Goal: Information Seeking & Learning: Learn about a topic

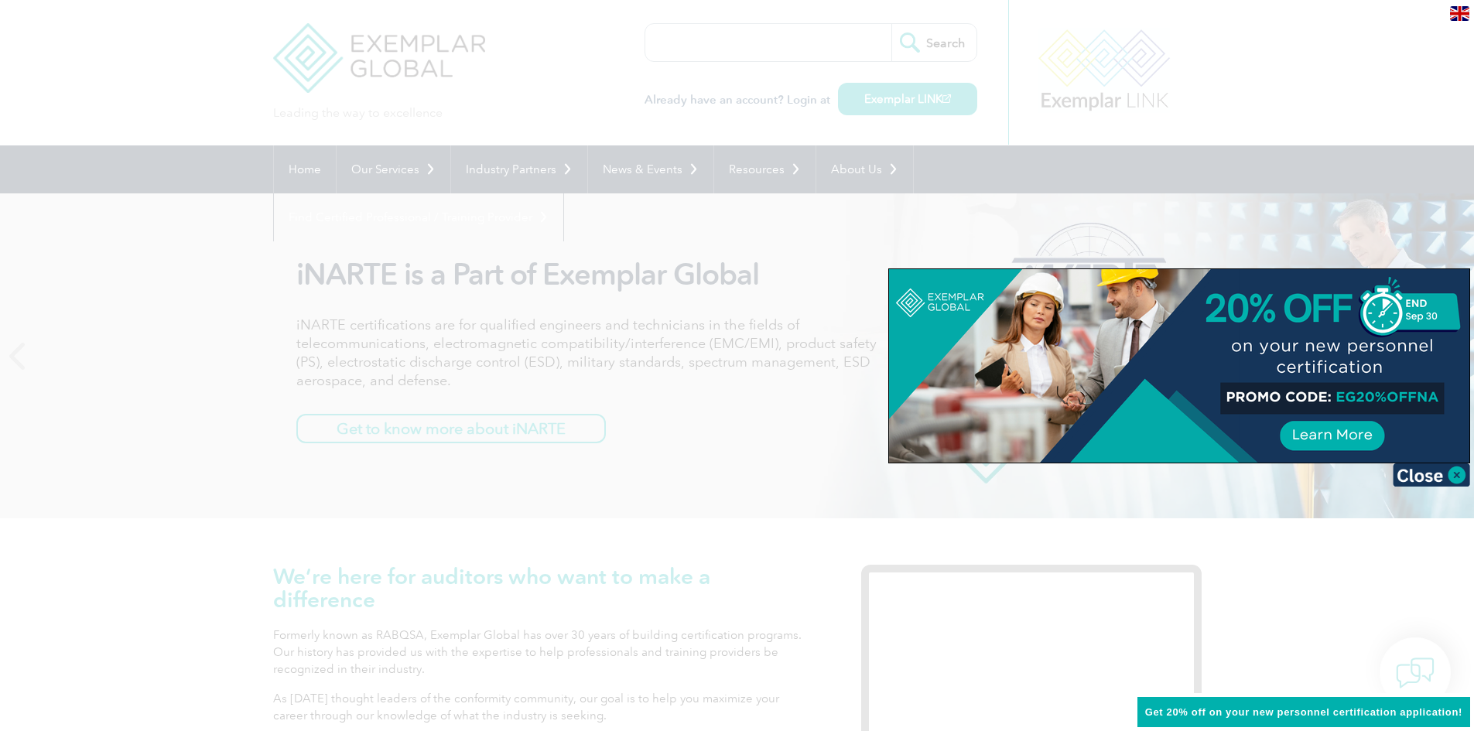
click at [1459, 478] on img at bounding box center [1431, 475] width 77 height 23
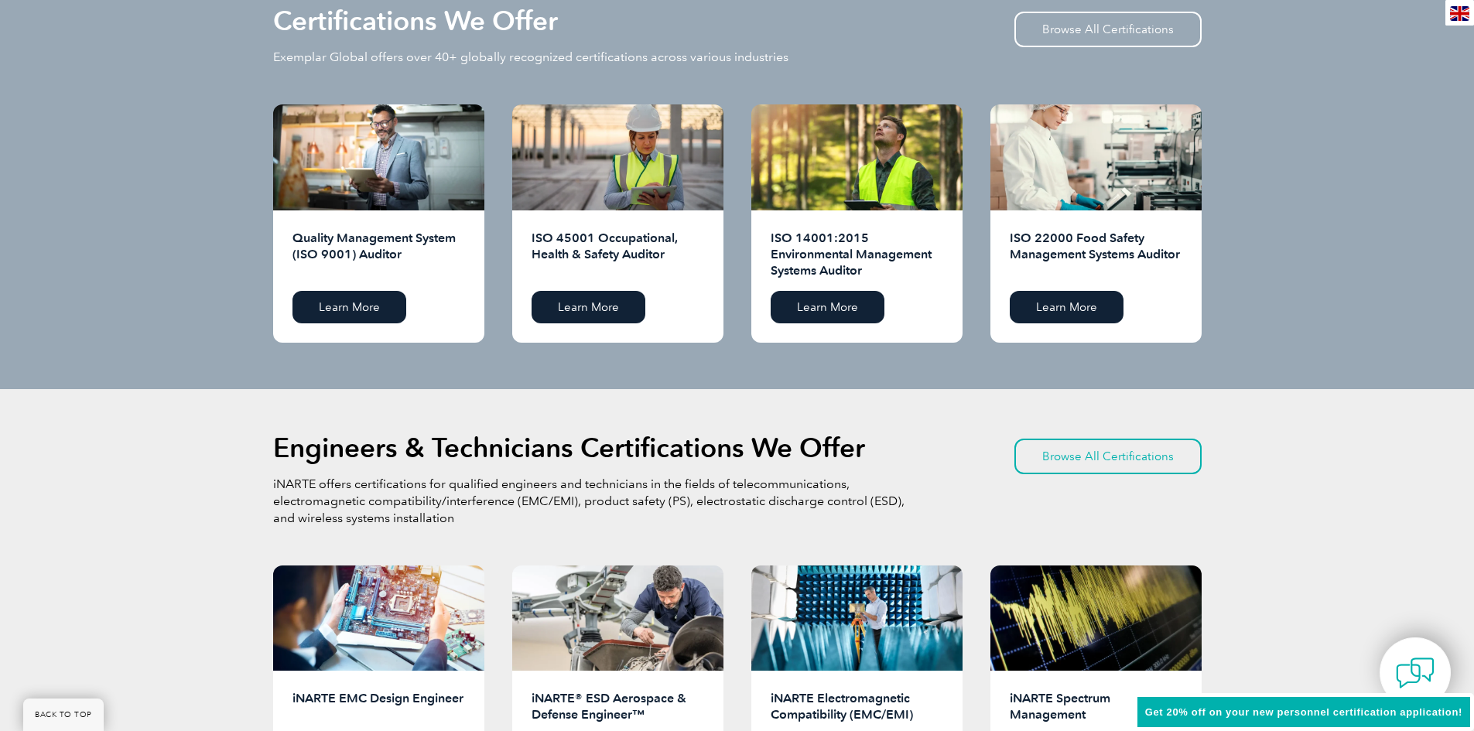
scroll to position [1548, 0]
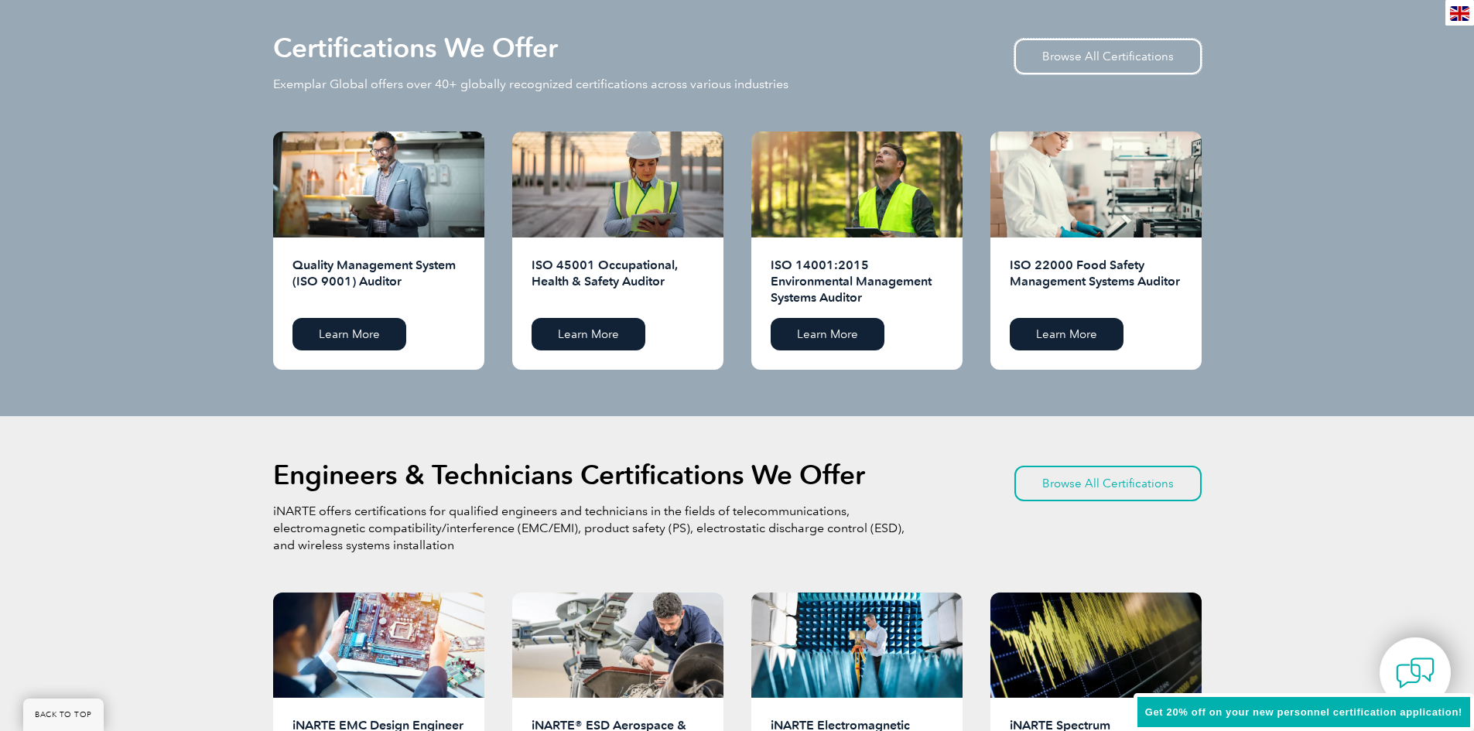
click at [1081, 53] on link "Browse All Certifications" at bounding box center [1107, 57] width 187 height 36
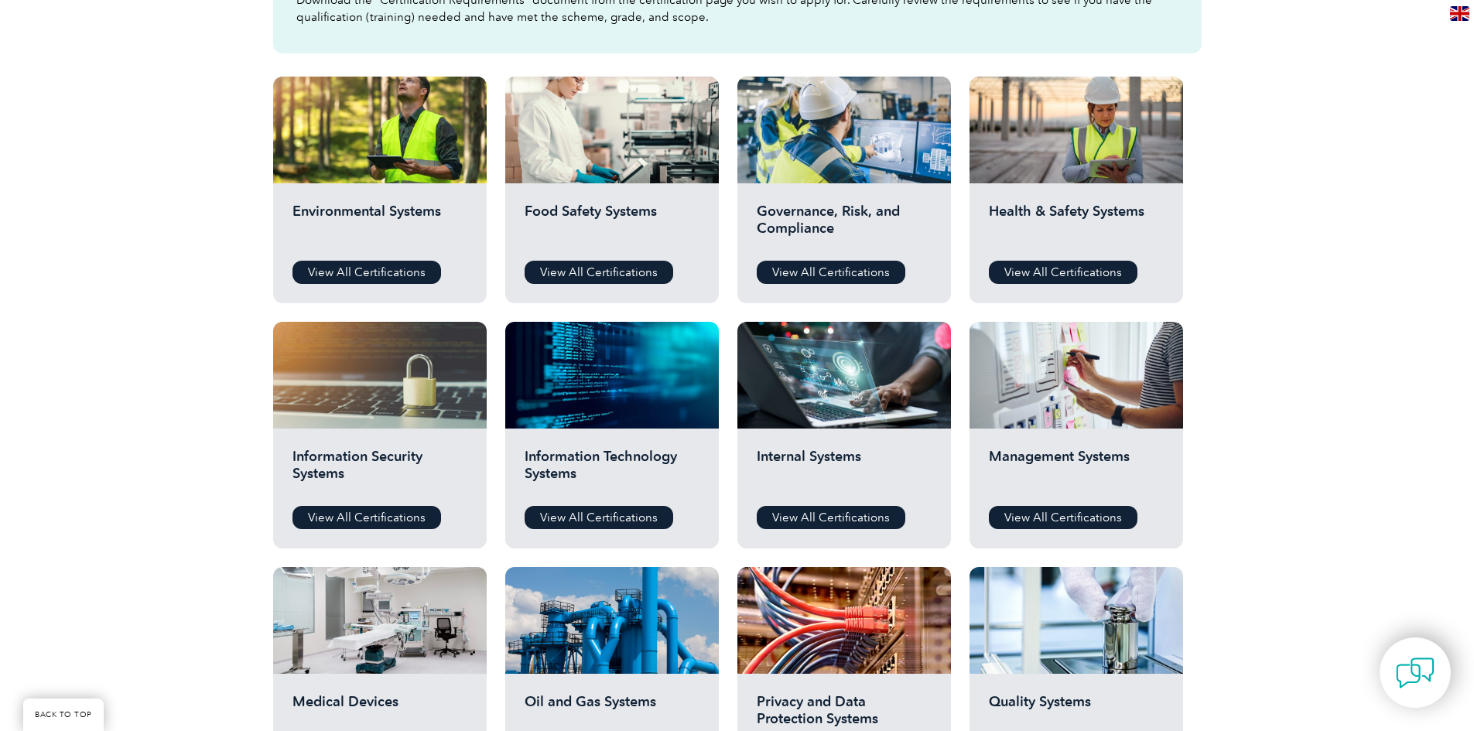
scroll to position [542, 0]
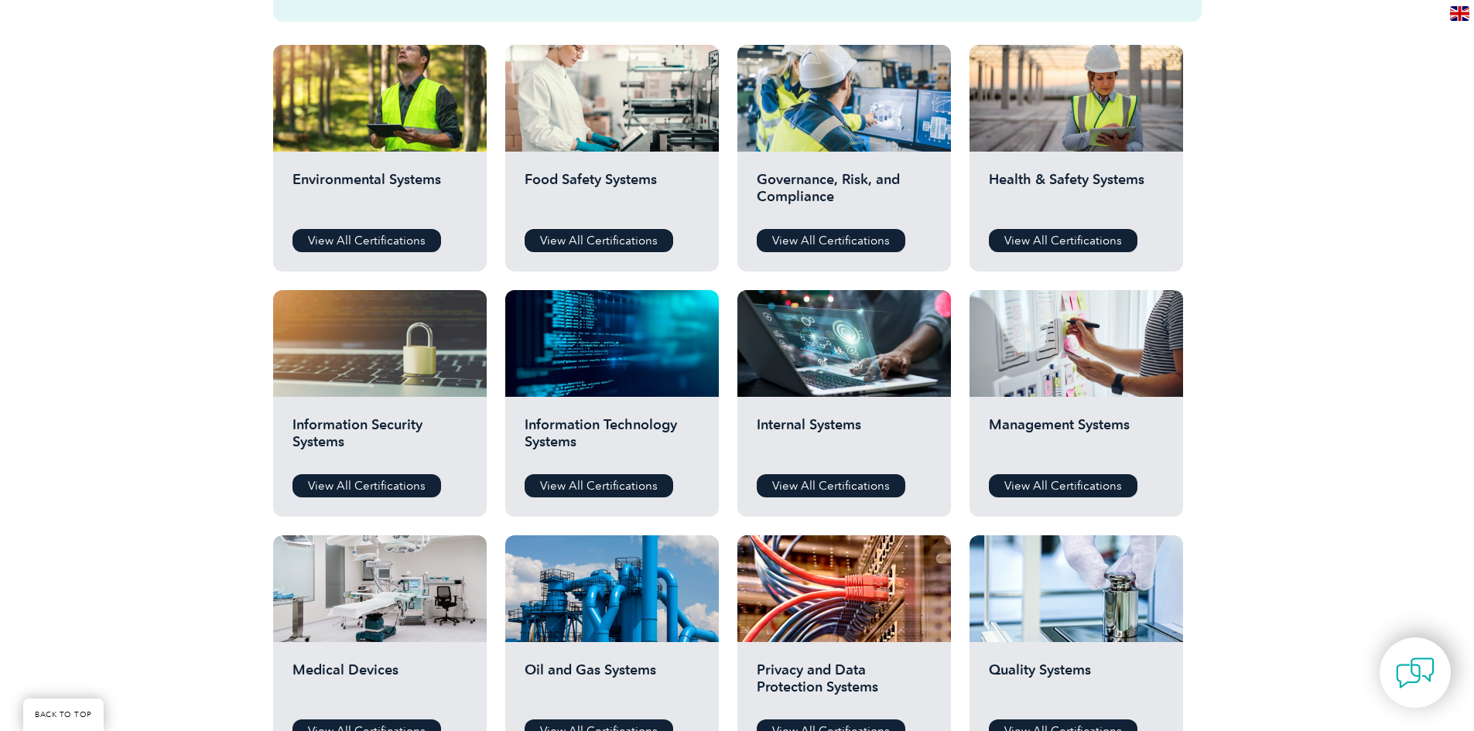
click at [583, 238] on link "View All Certifications" at bounding box center [599, 240] width 149 height 23
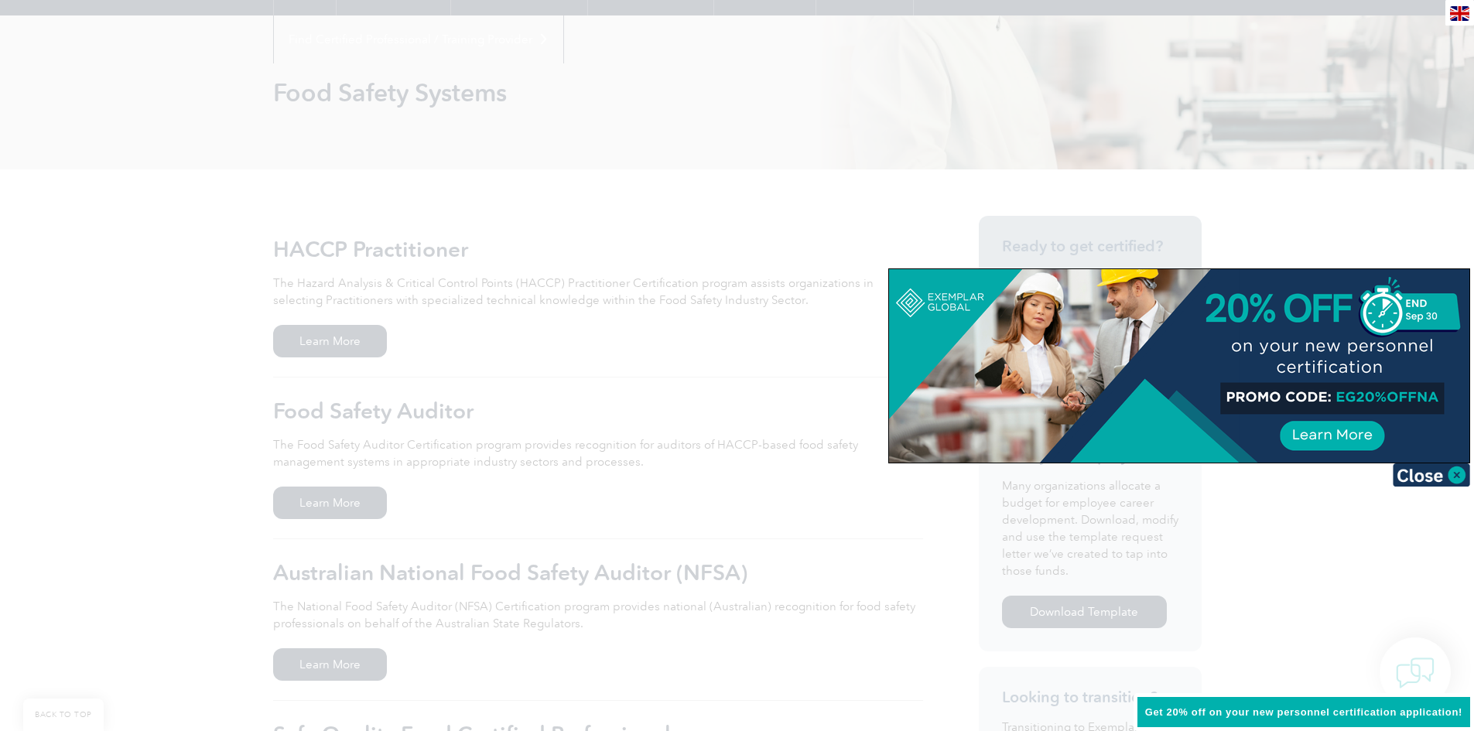
scroll to position [155, 0]
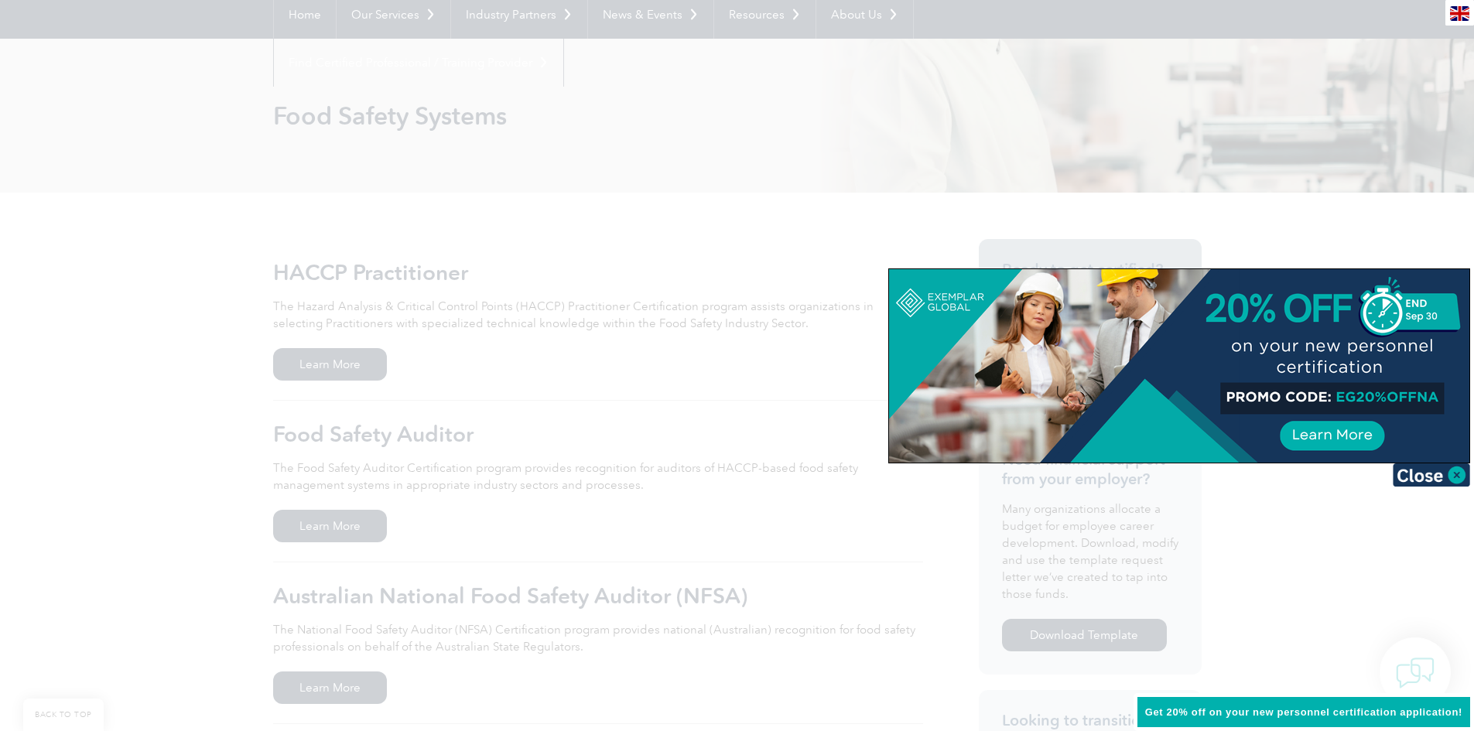
click at [1447, 477] on img at bounding box center [1431, 475] width 77 height 23
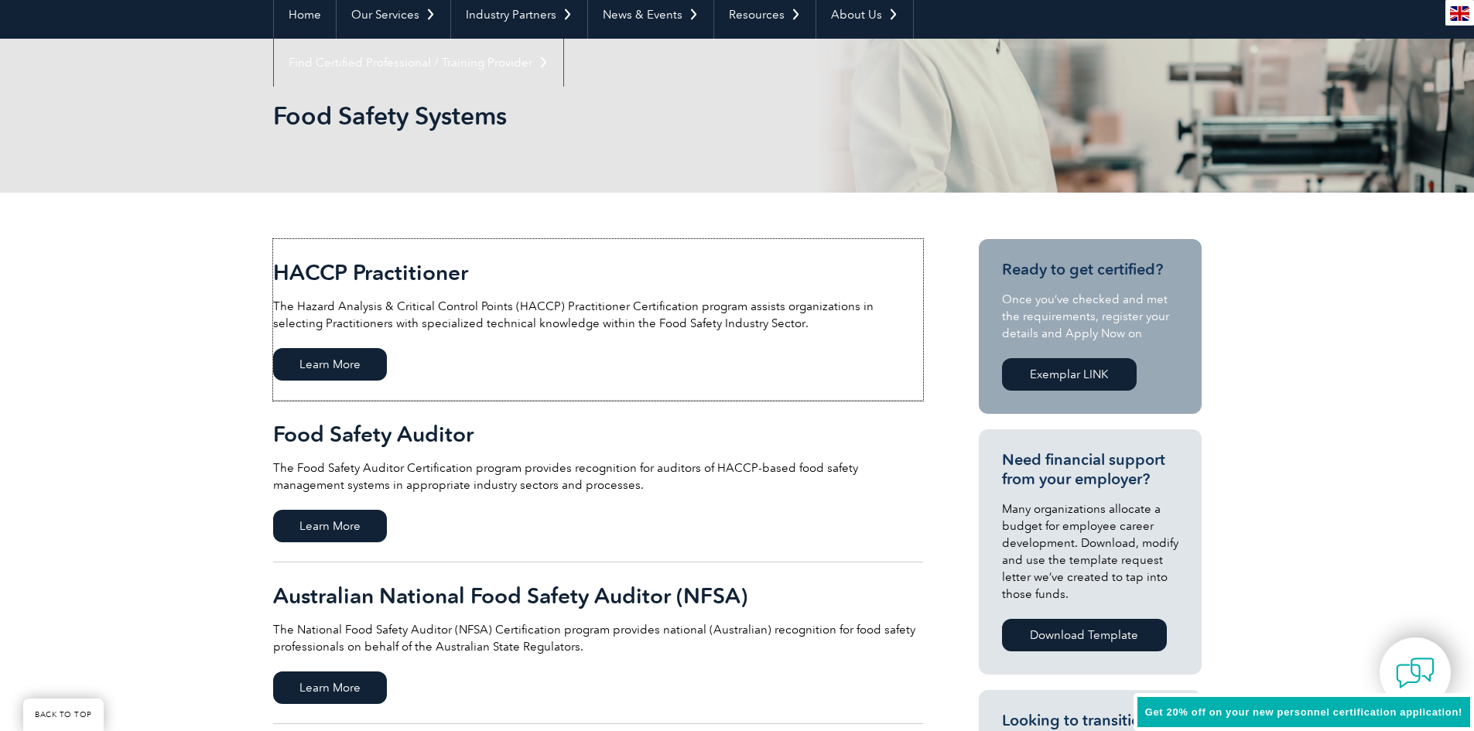
click at [332, 366] on span "Learn More" at bounding box center [330, 364] width 114 height 32
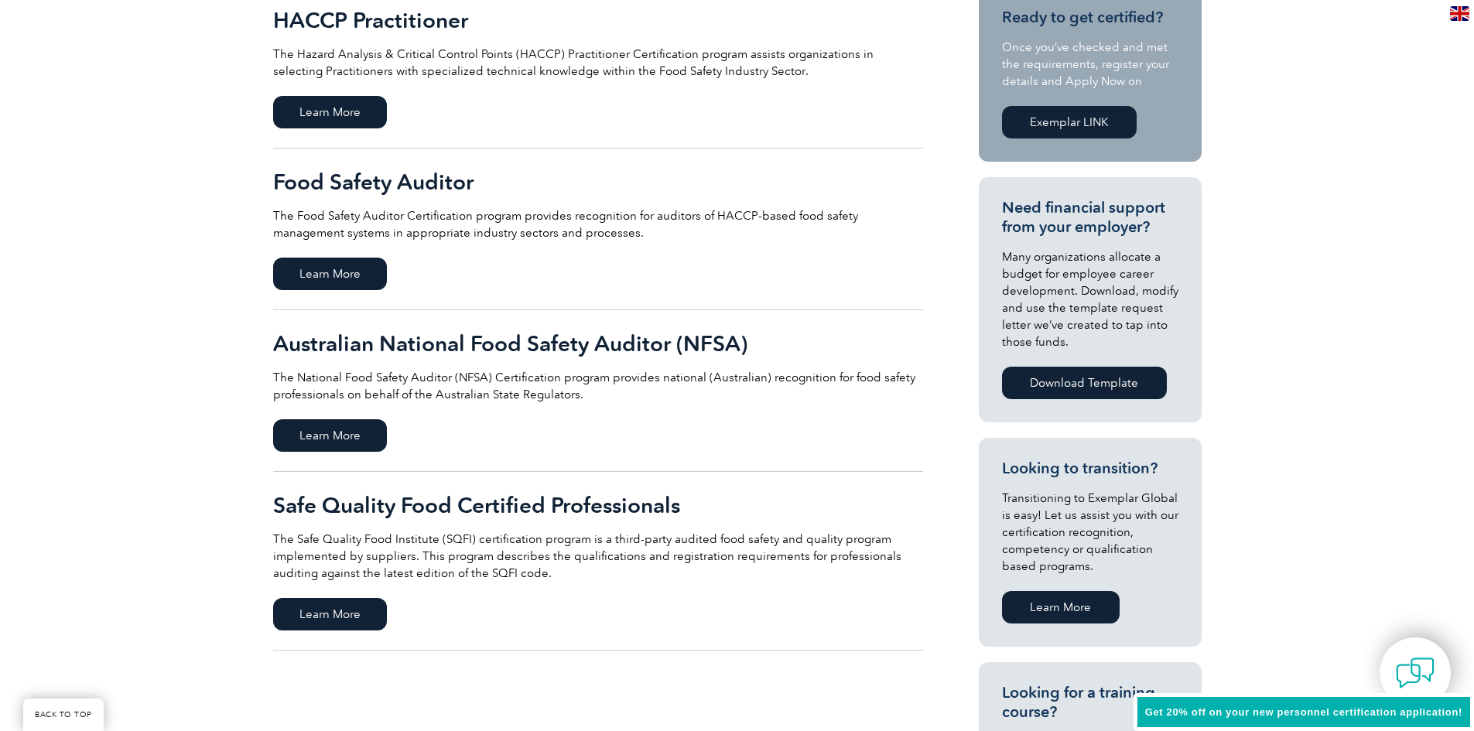
scroll to position [387, 0]
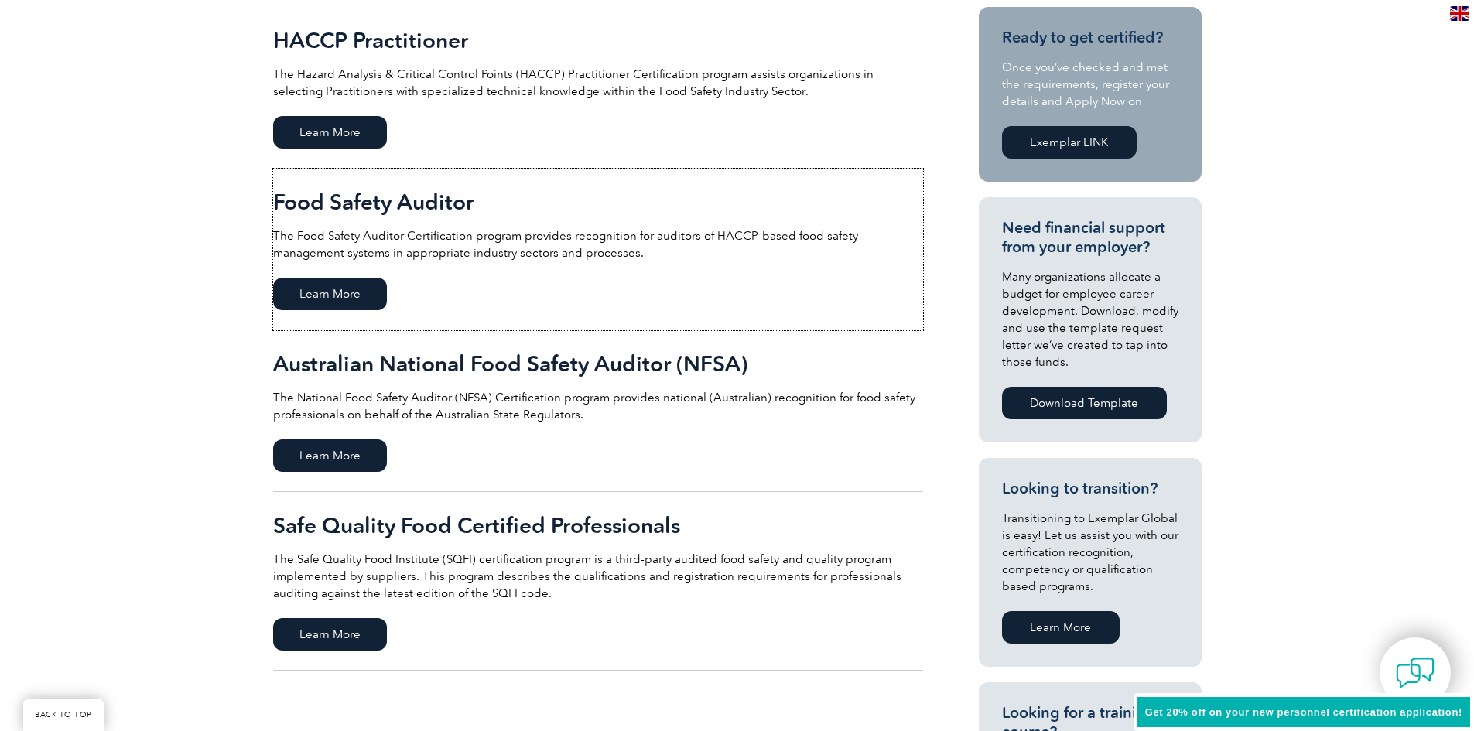
click at [321, 291] on span "Learn More" at bounding box center [330, 294] width 114 height 32
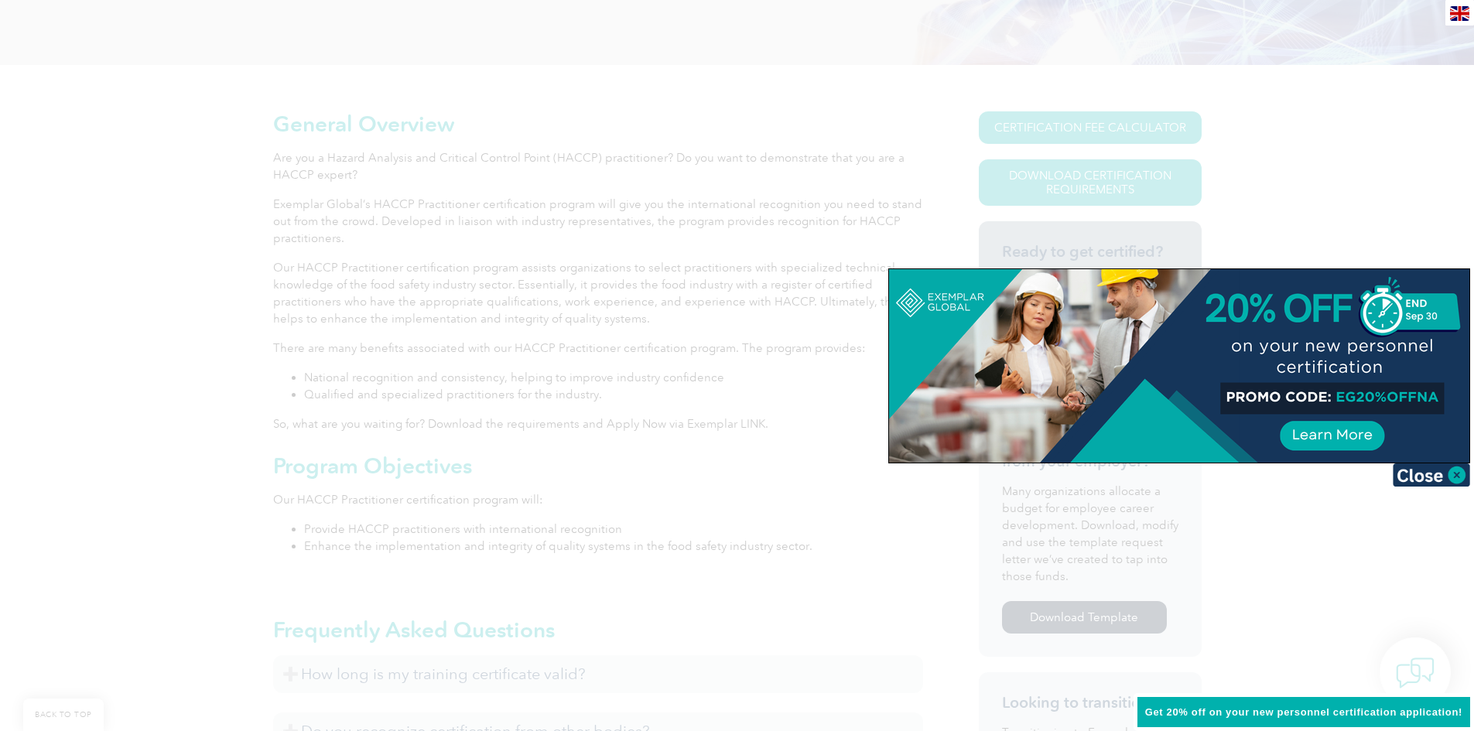
scroll to position [310, 0]
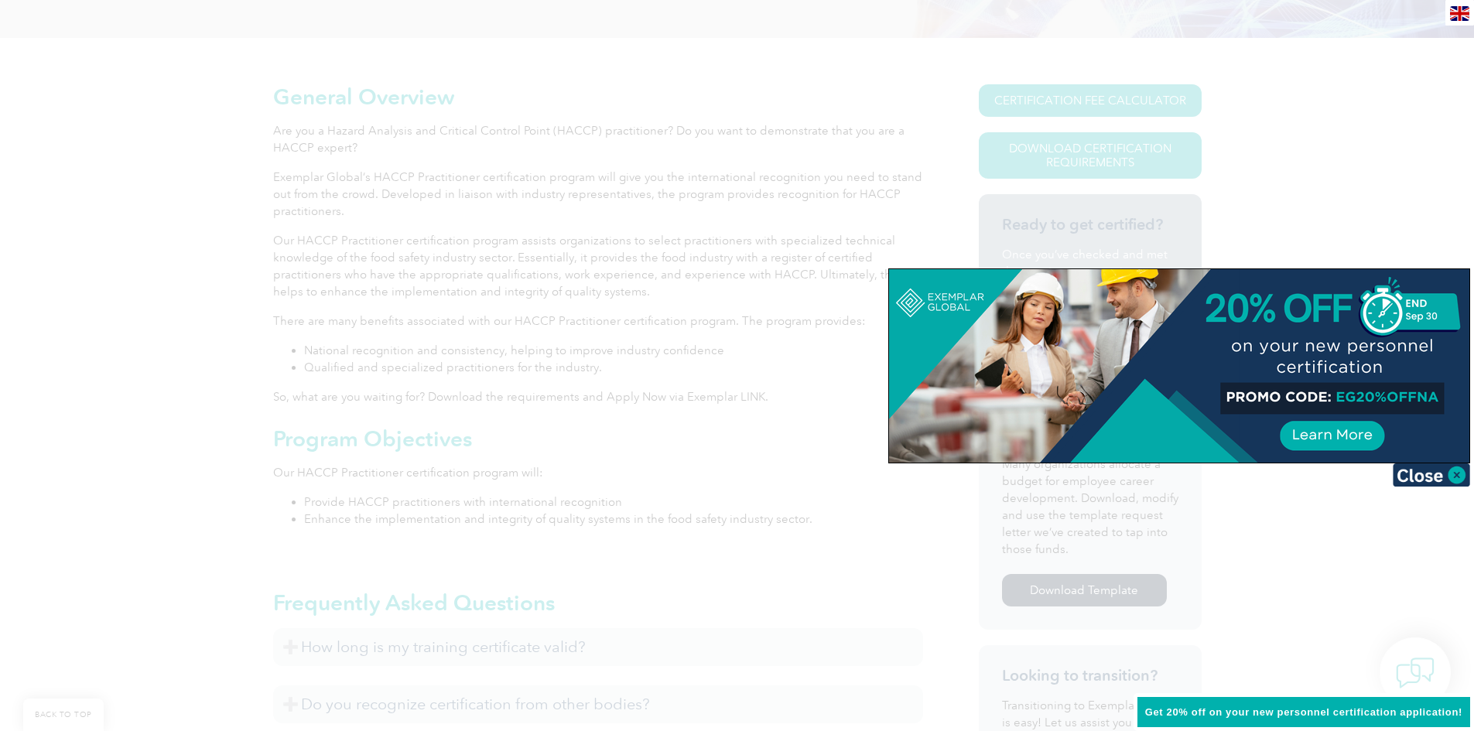
click at [1453, 477] on img at bounding box center [1431, 475] width 77 height 23
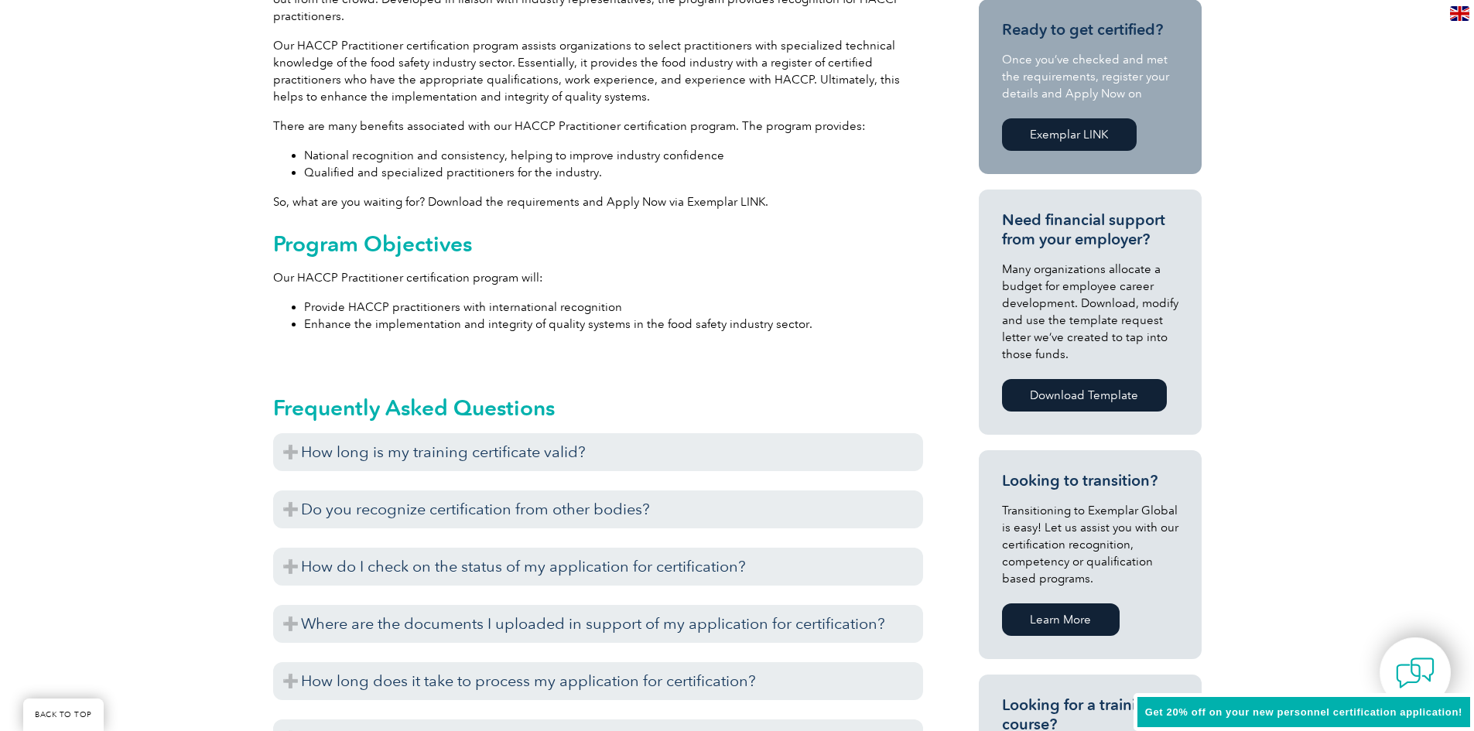
scroll to position [542, 0]
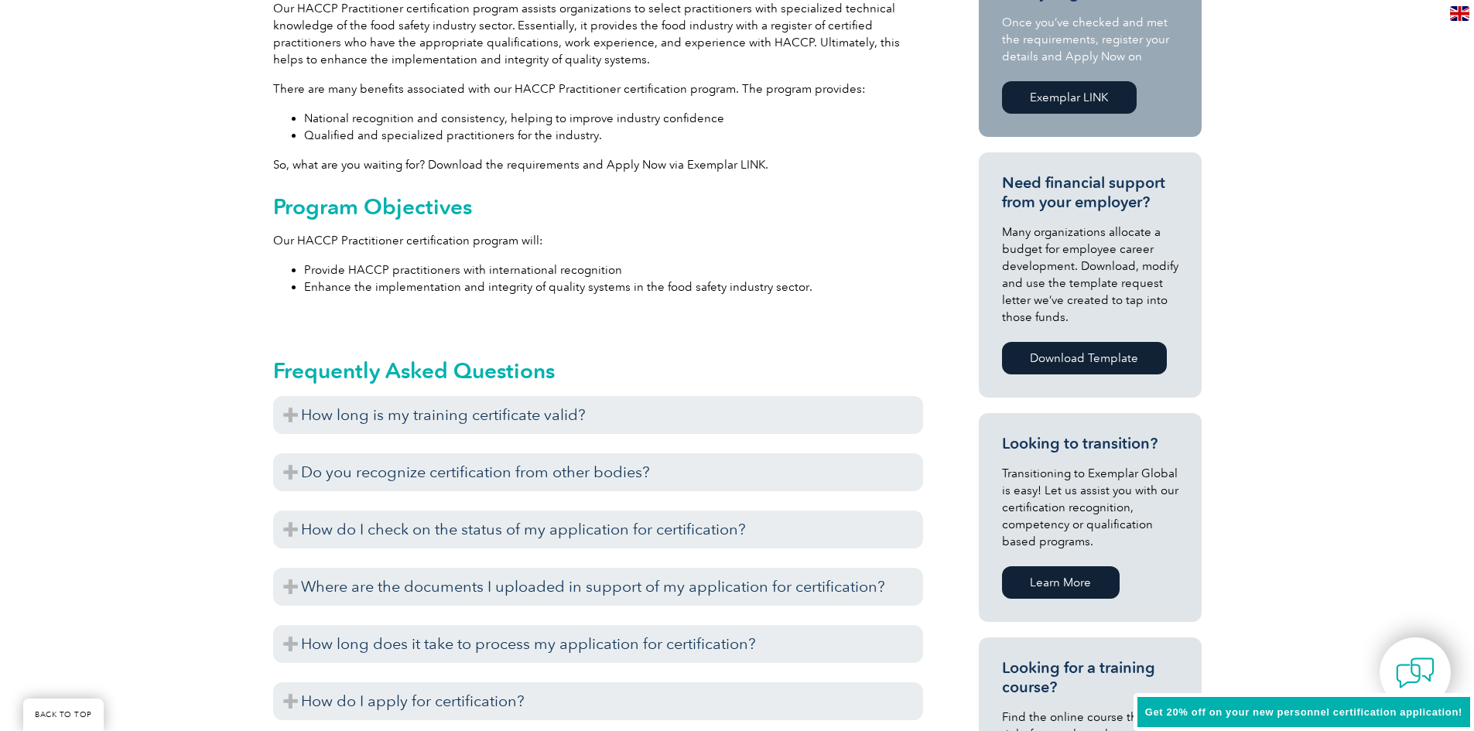
click at [409, 422] on h3 "How long is my training certificate valid?" at bounding box center [598, 415] width 650 height 38
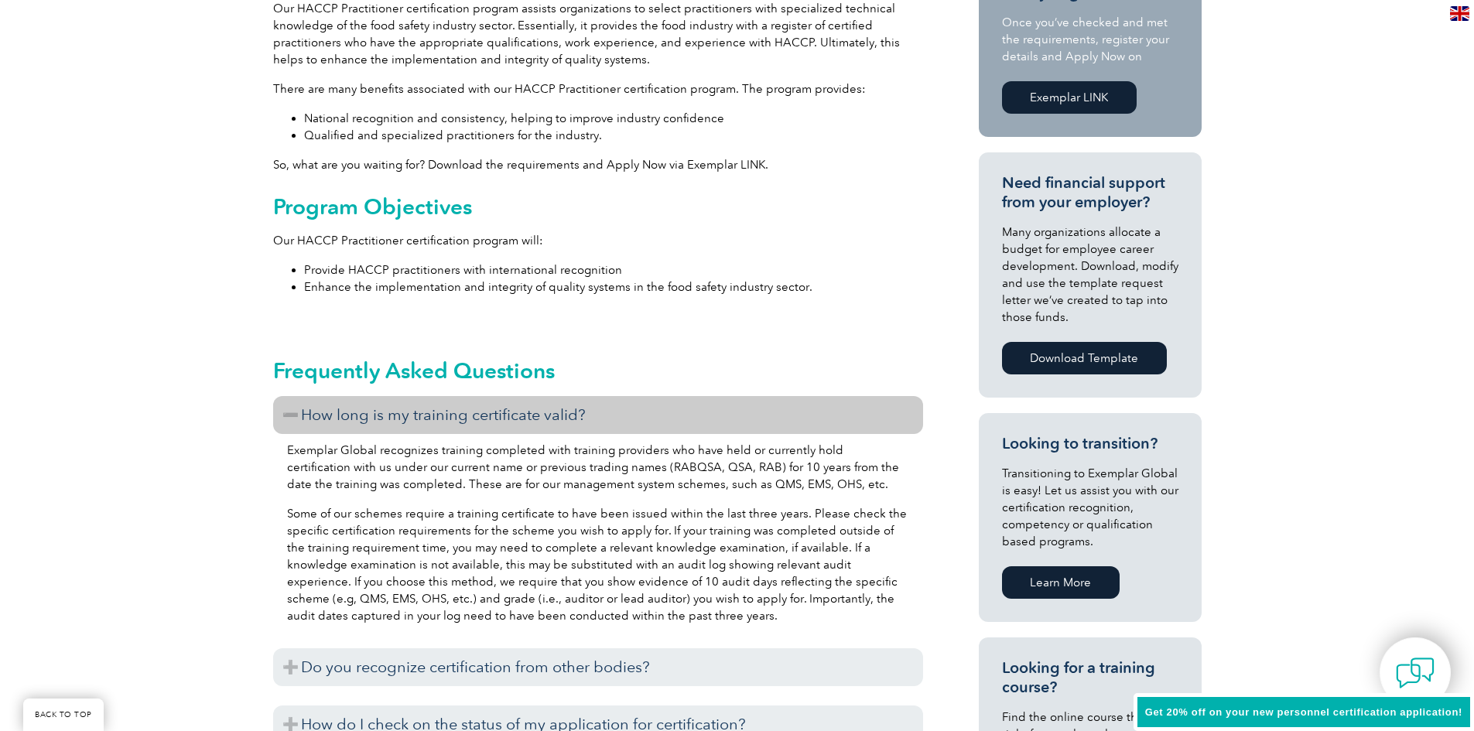
click at [402, 421] on h3 "How long is my training certificate valid?" at bounding box center [598, 415] width 650 height 38
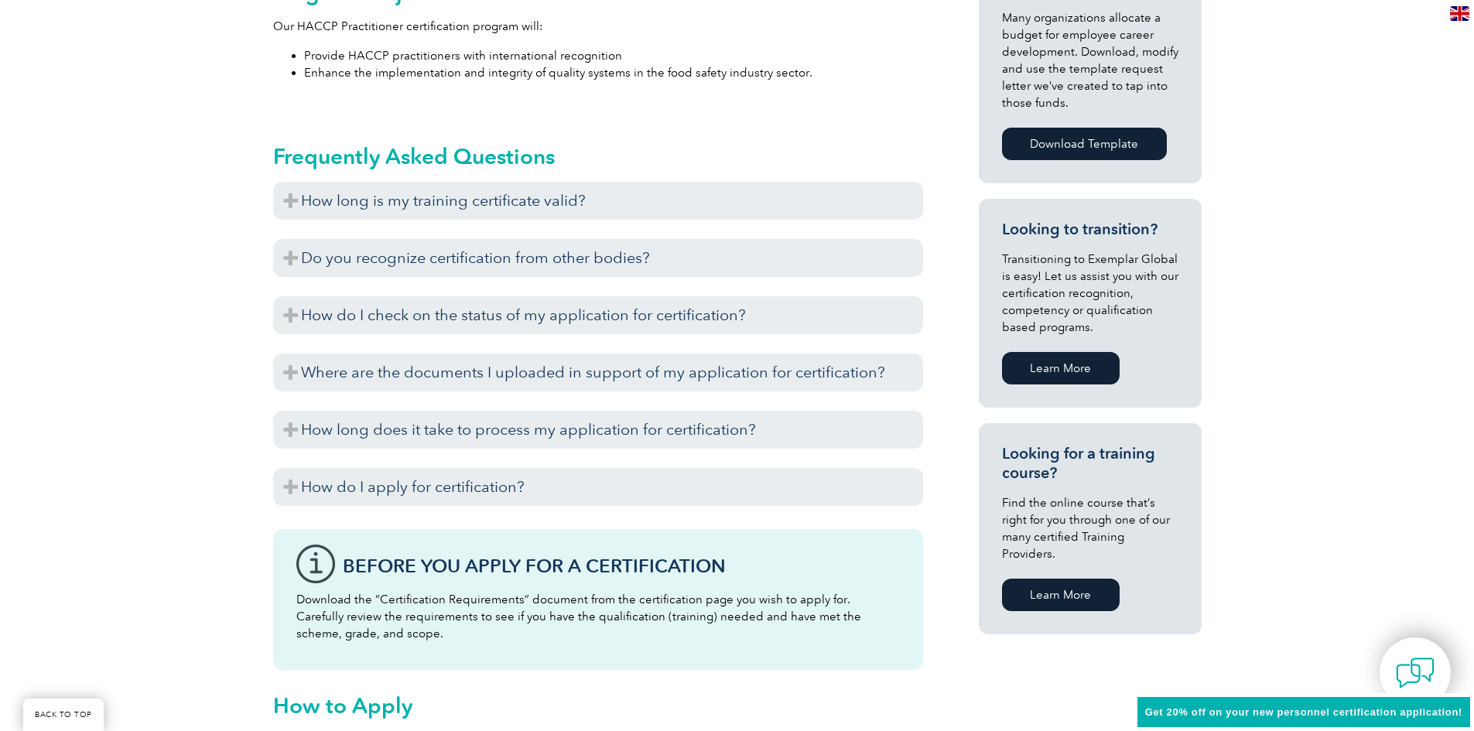
scroll to position [774, 0]
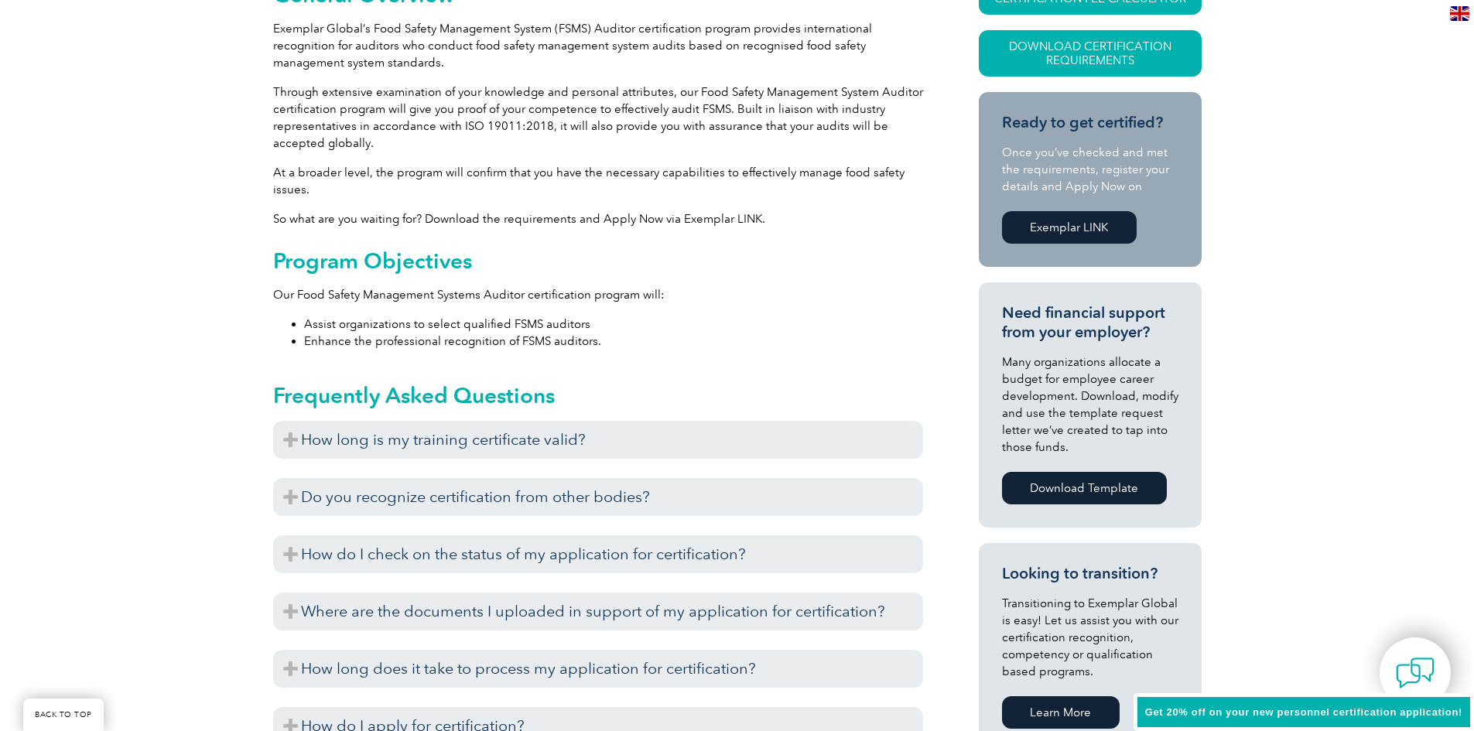
scroll to position [464, 0]
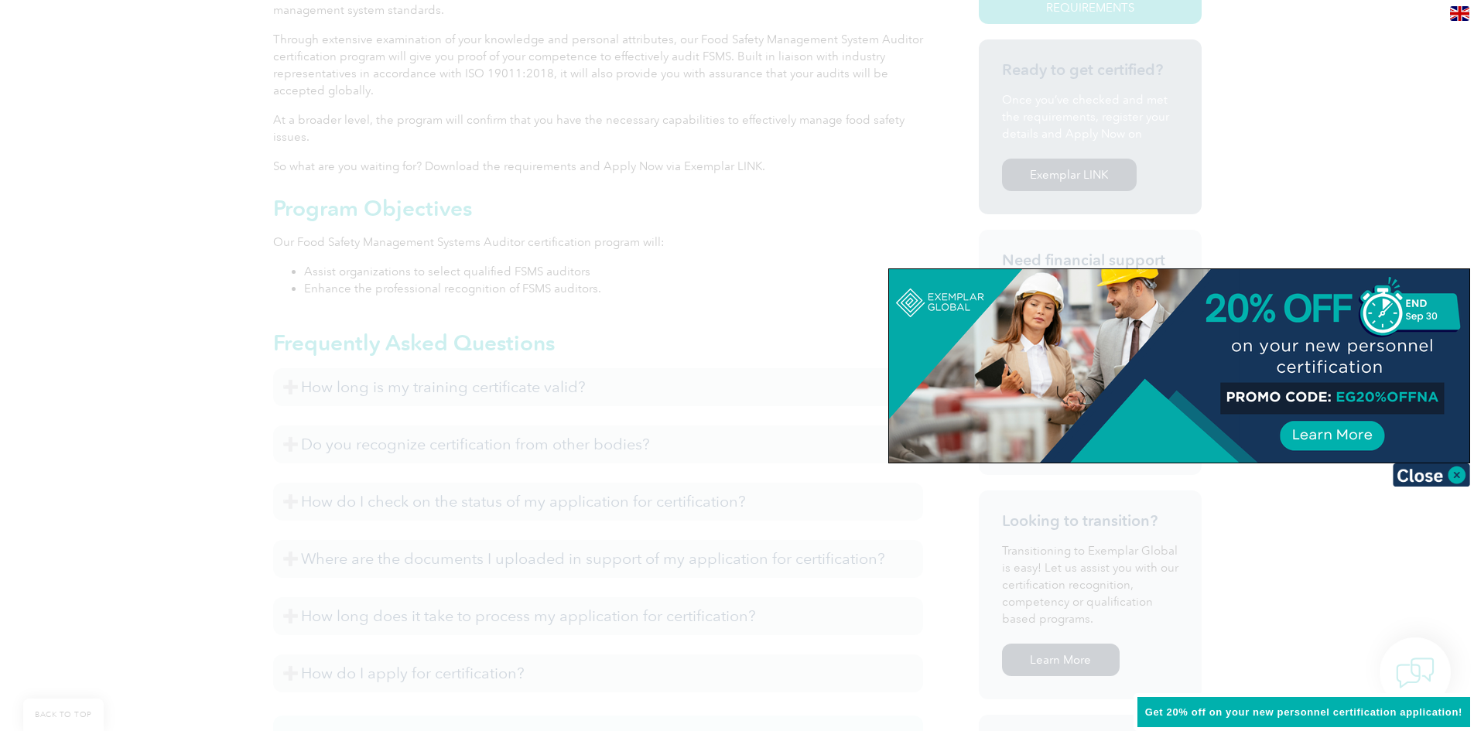
click at [1456, 472] on img at bounding box center [1431, 475] width 77 height 23
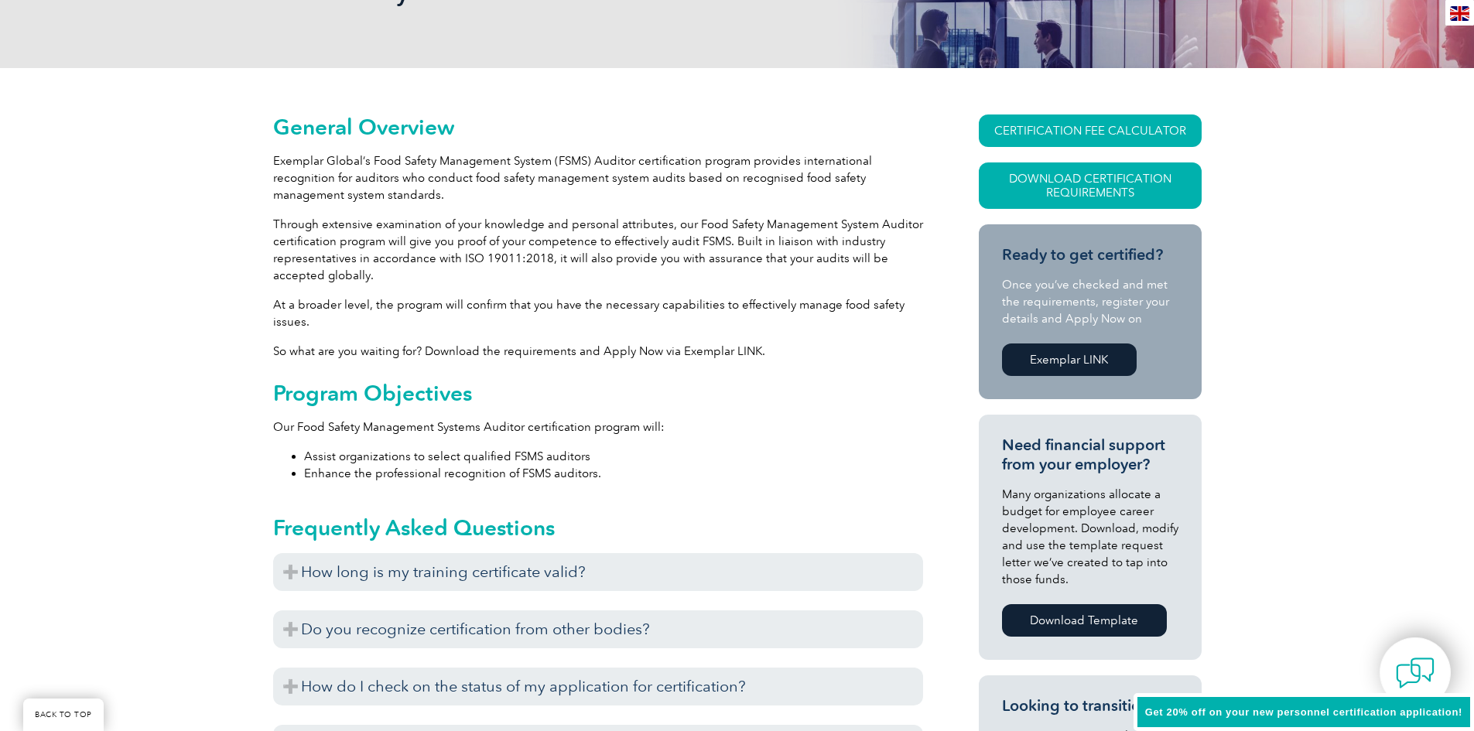
scroll to position [0, 0]
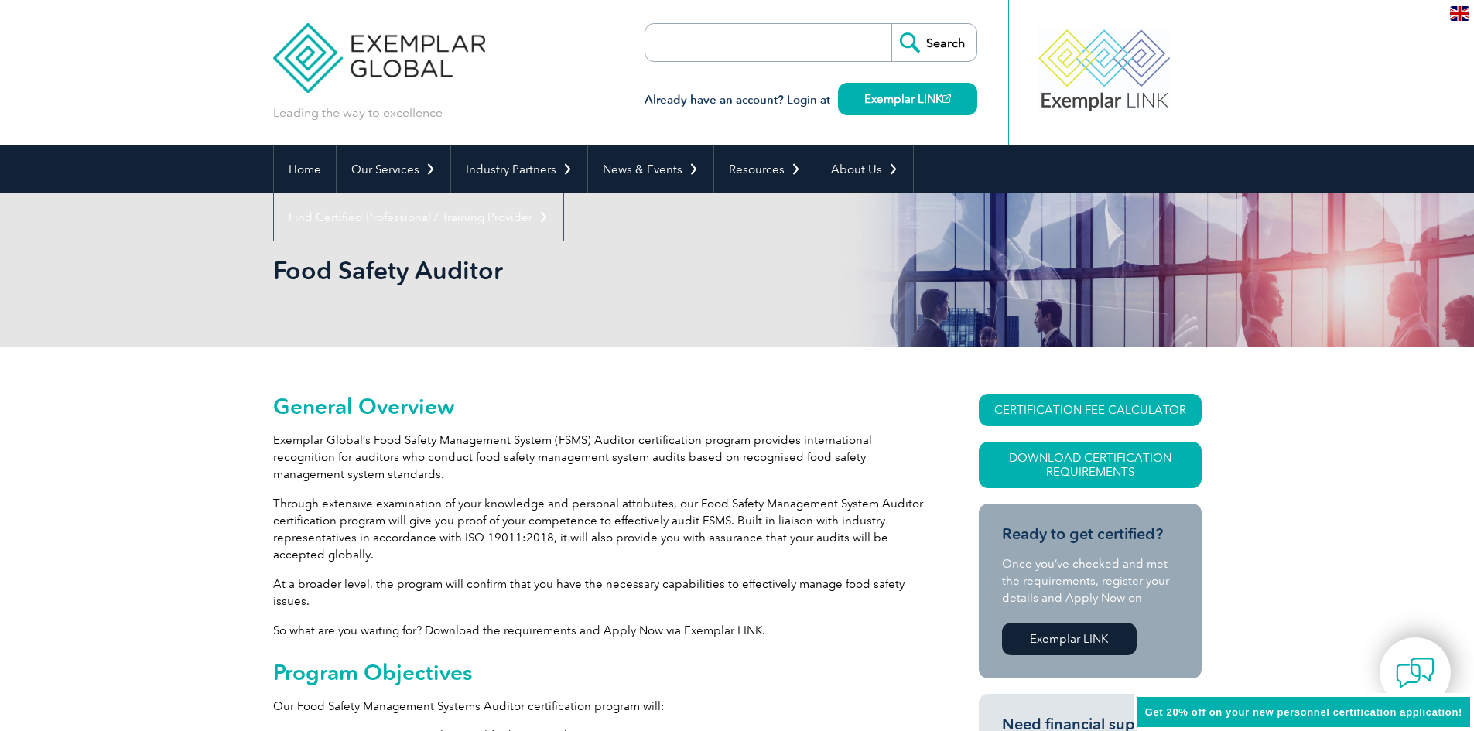
click at [750, 35] on input "search" at bounding box center [734, 42] width 162 height 37
type input "SQF"
click at [891, 24] on input "Search" at bounding box center [933, 42] width 85 height 37
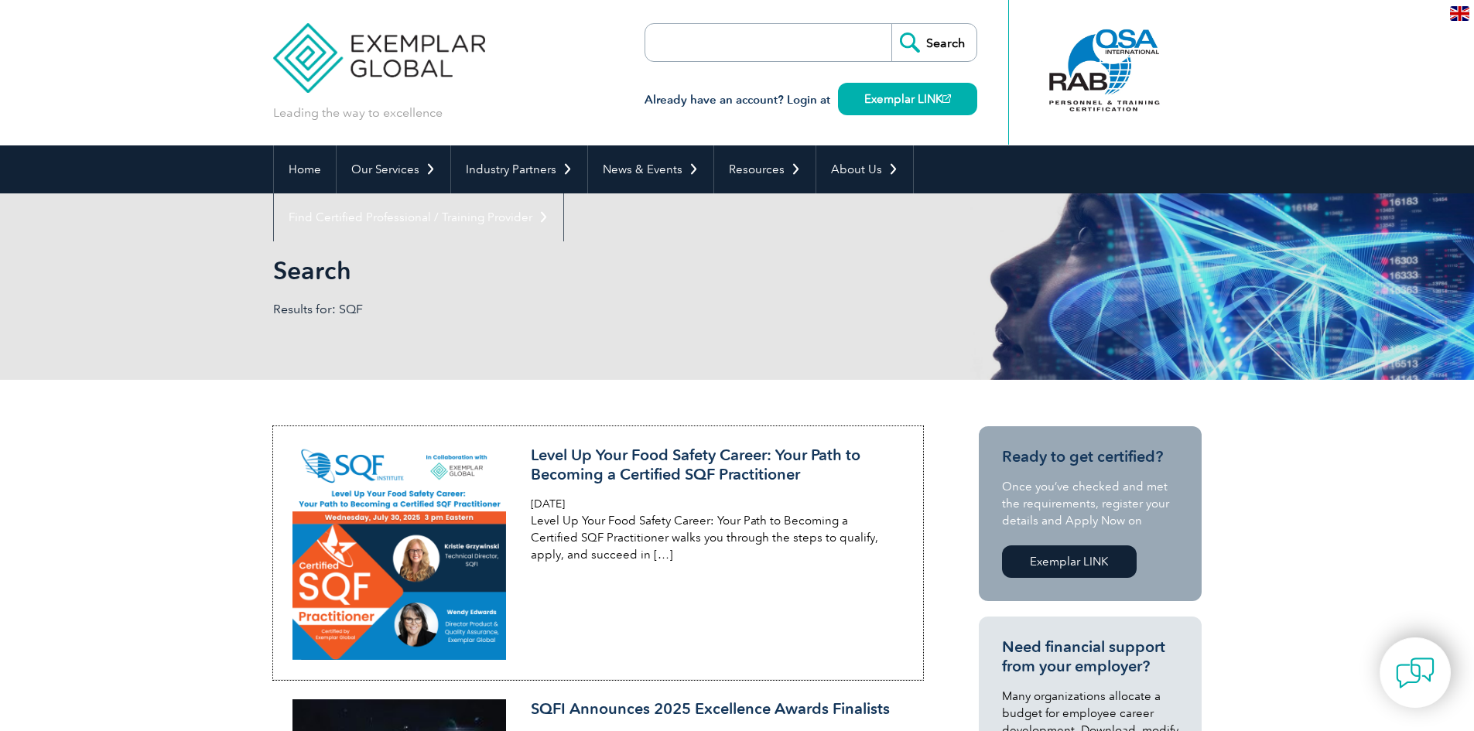
click at [583, 467] on h3 "Level Up Your Food Safety Career: Your Path to Becoming a Certified SQF Practit…" at bounding box center [714, 465] width 367 height 39
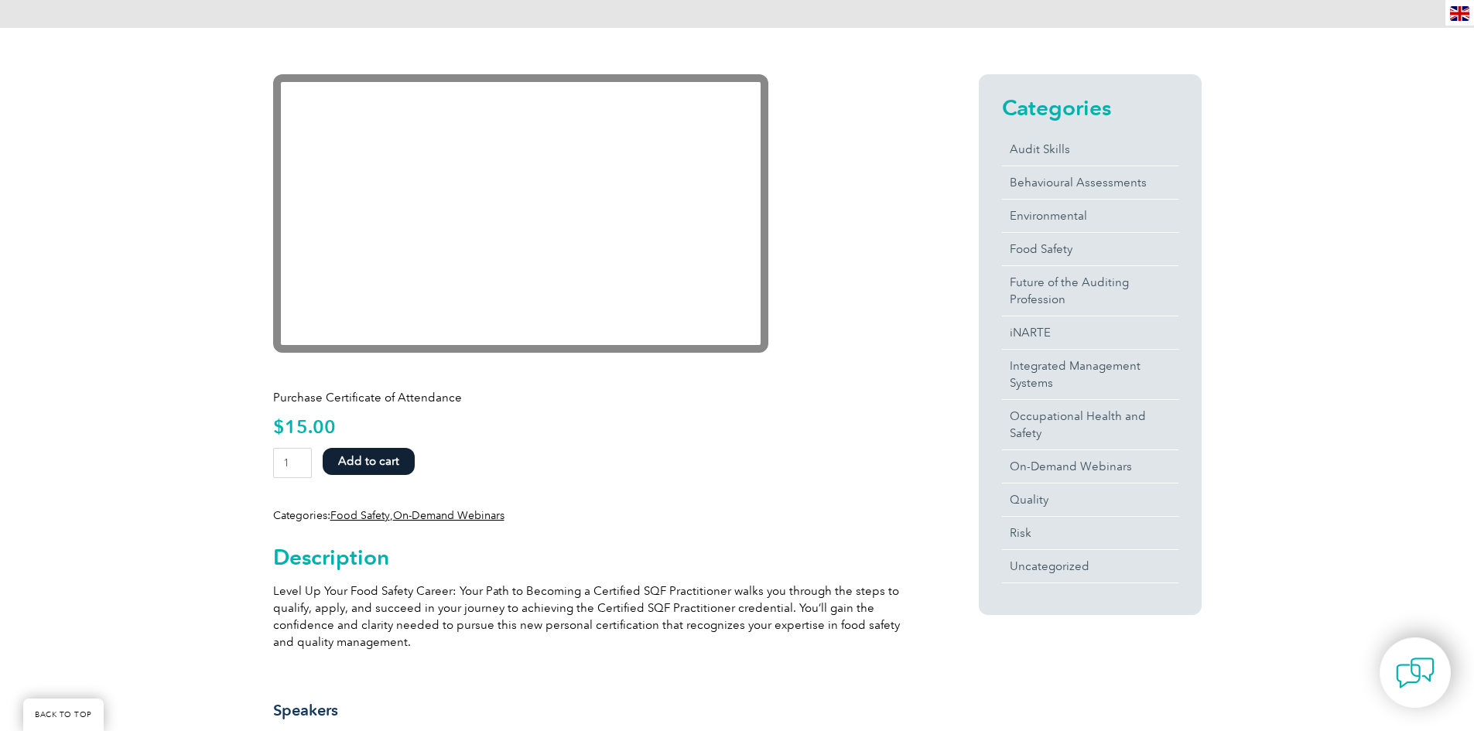
scroll to position [232, 0]
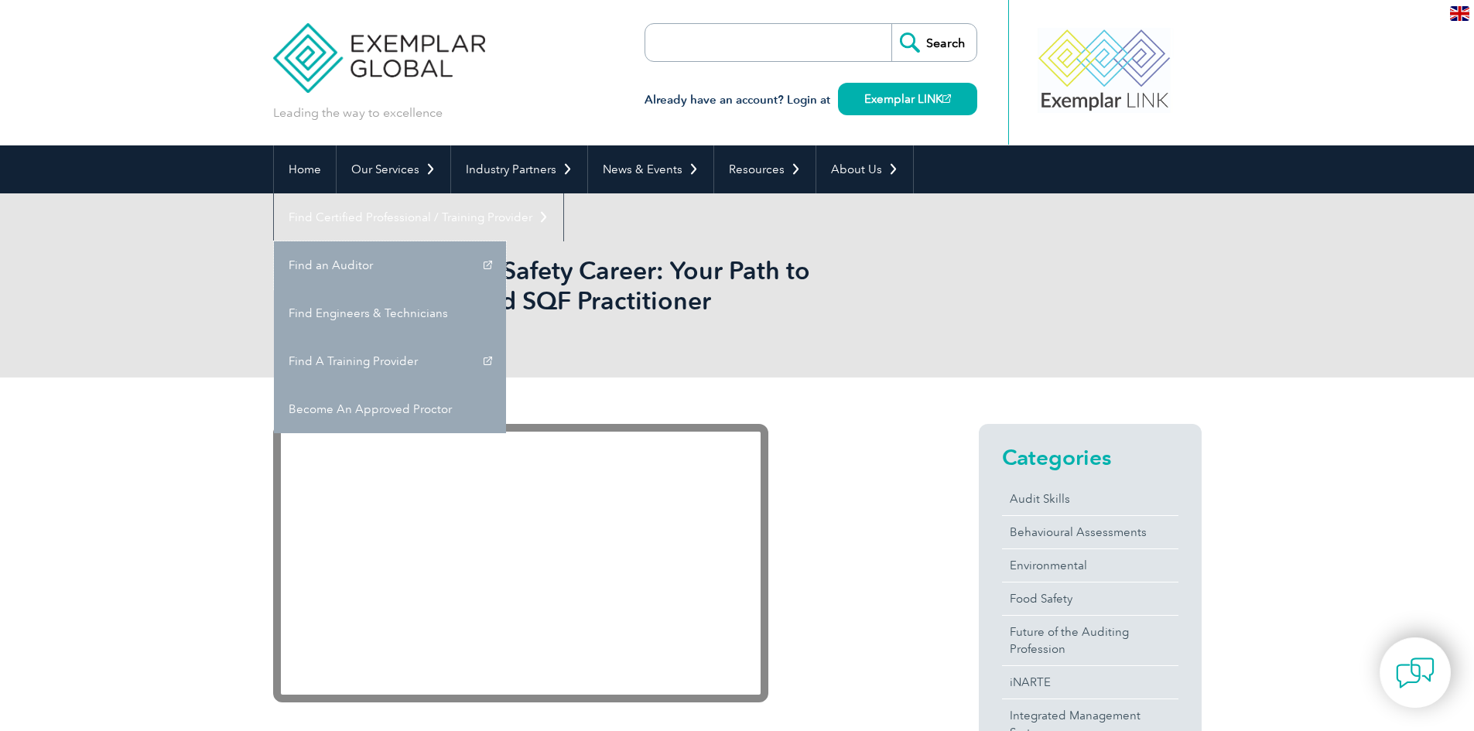
click at [506, 241] on link "Find an Auditor" at bounding box center [390, 265] width 232 height 48
